Goal: Task Accomplishment & Management: Manage account settings

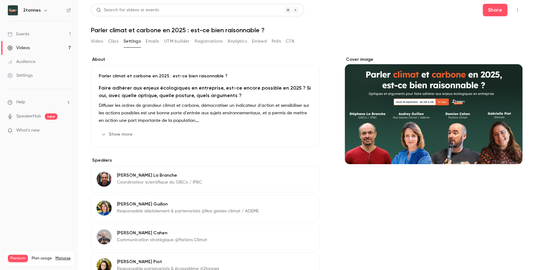
click at [59, 48] on link "Videos 7" at bounding box center [39, 48] width 78 height 14
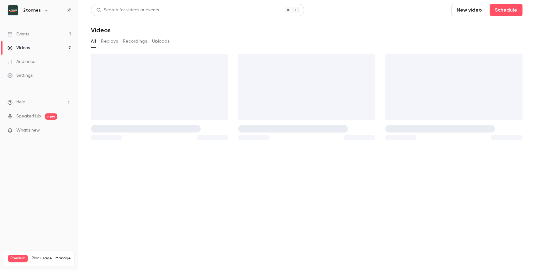
click at [60, 39] on link "Events 1" at bounding box center [39, 34] width 78 height 14
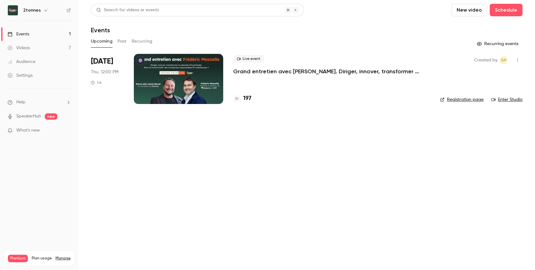
click at [282, 70] on p "Grand entretien avec [PERSON_NAME]. Diriger, innover, transformer en période d’…" at bounding box center [327, 72] width 188 height 8
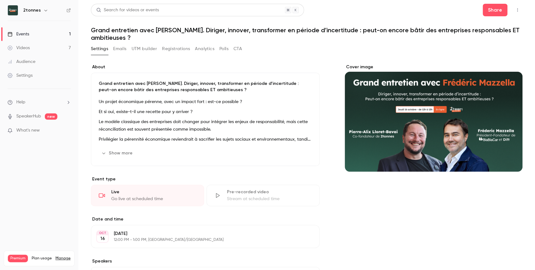
click at [126, 50] on button "Emails" at bounding box center [119, 49] width 13 height 10
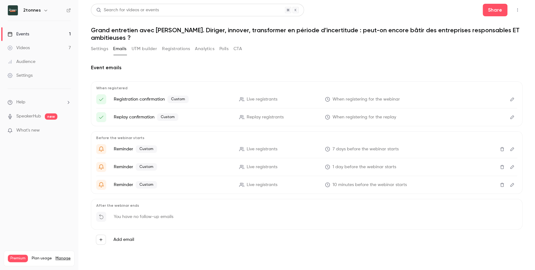
click at [180, 48] on button "Registrations" at bounding box center [176, 49] width 28 height 10
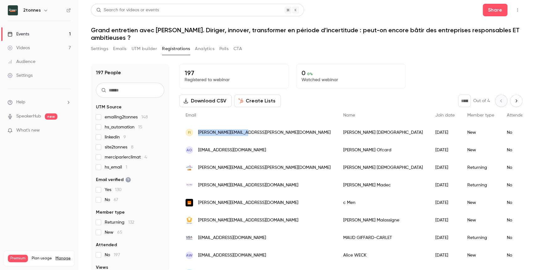
drag, startPoint x: 265, startPoint y: 135, endPoint x: 193, endPoint y: 132, distance: 71.8
click at [193, 132] on div "FI [PERSON_NAME][EMAIL_ADDRESS][PERSON_NAME][DOMAIN_NAME]" at bounding box center [258, 133] width 158 height 18
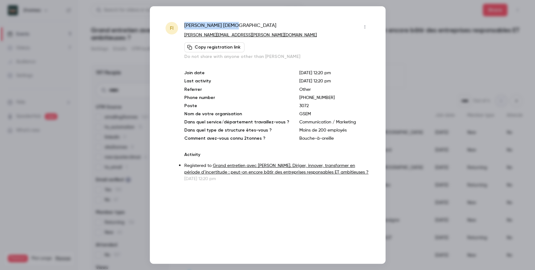
drag, startPoint x: 230, startPoint y: 25, endPoint x: 181, endPoint y: 26, distance: 49.2
click at [181, 26] on div "FI Fiona Hayan Iseli [EMAIL_ADDRESS][PERSON_NAME][PERSON_NAME][DOMAIN_NAME] Cop…" at bounding box center [267, 102] width 204 height 160
copy div "[PERSON_NAME]"
click at [427, 53] on div at bounding box center [267, 135] width 535 height 270
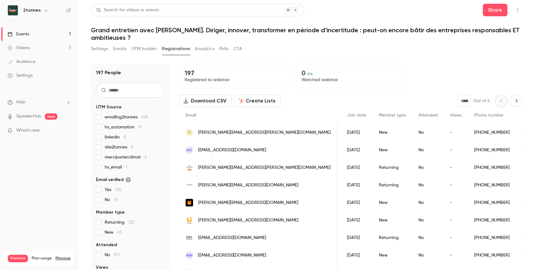
scroll to position [0, 94]
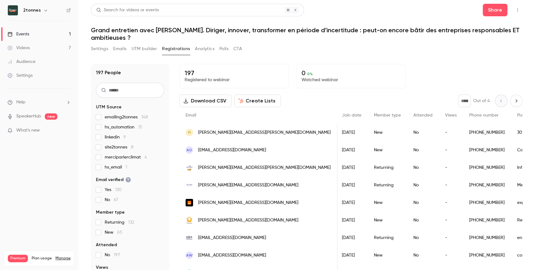
click at [368, 155] on div "New" at bounding box center [387, 150] width 39 height 18
